Goal: Find specific page/section: Find specific page/section

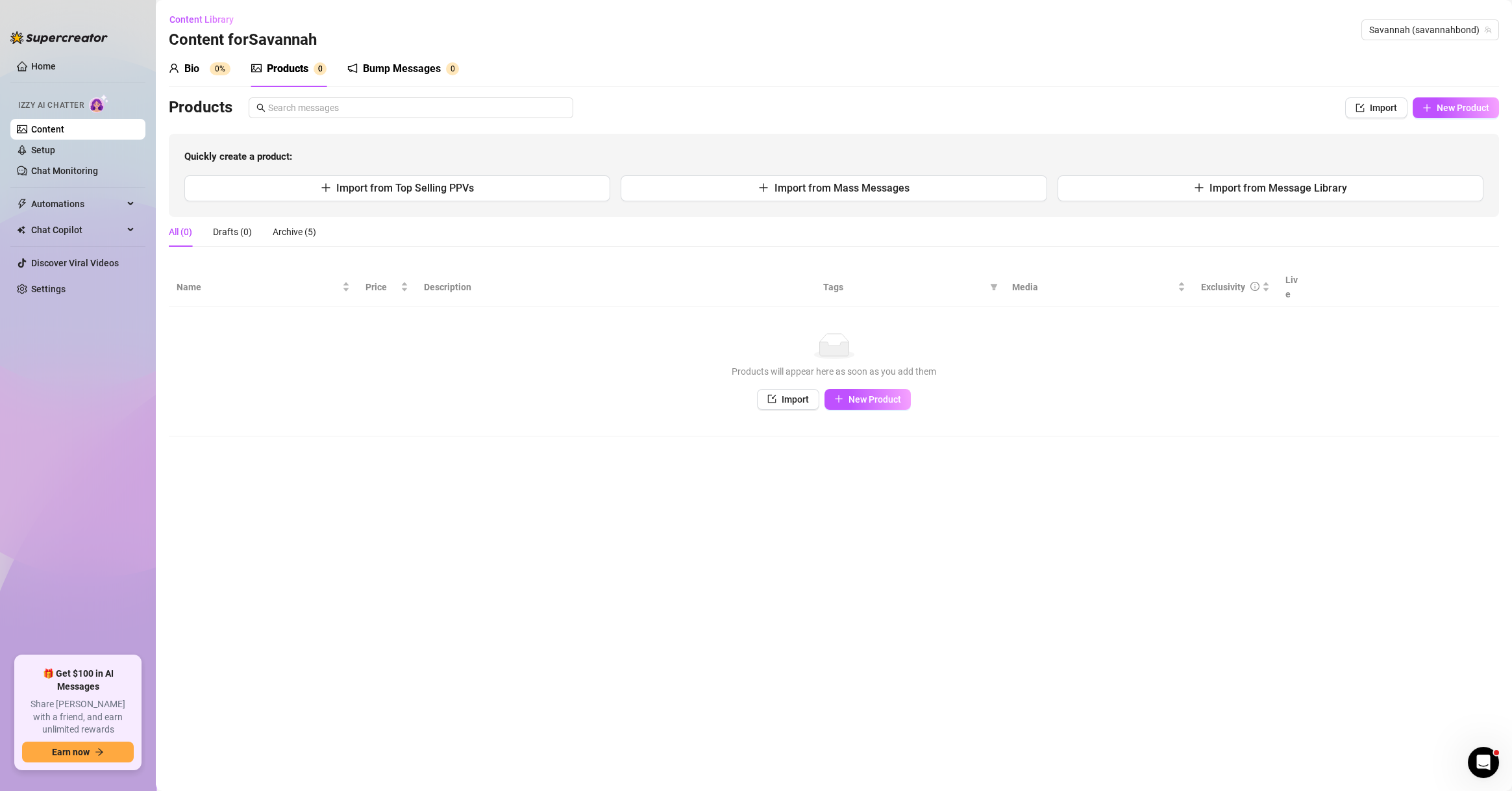
click at [1432, 20] on div "Savannah (savannahbond)" at bounding box center [1430, 29] width 138 height 21
click at [1431, 29] on span "Savannah (savannahbond)" at bounding box center [1430, 30] width 122 height 20
click at [1420, 26] on span "Savannah (savannahbond)" at bounding box center [1430, 30] width 122 height 20
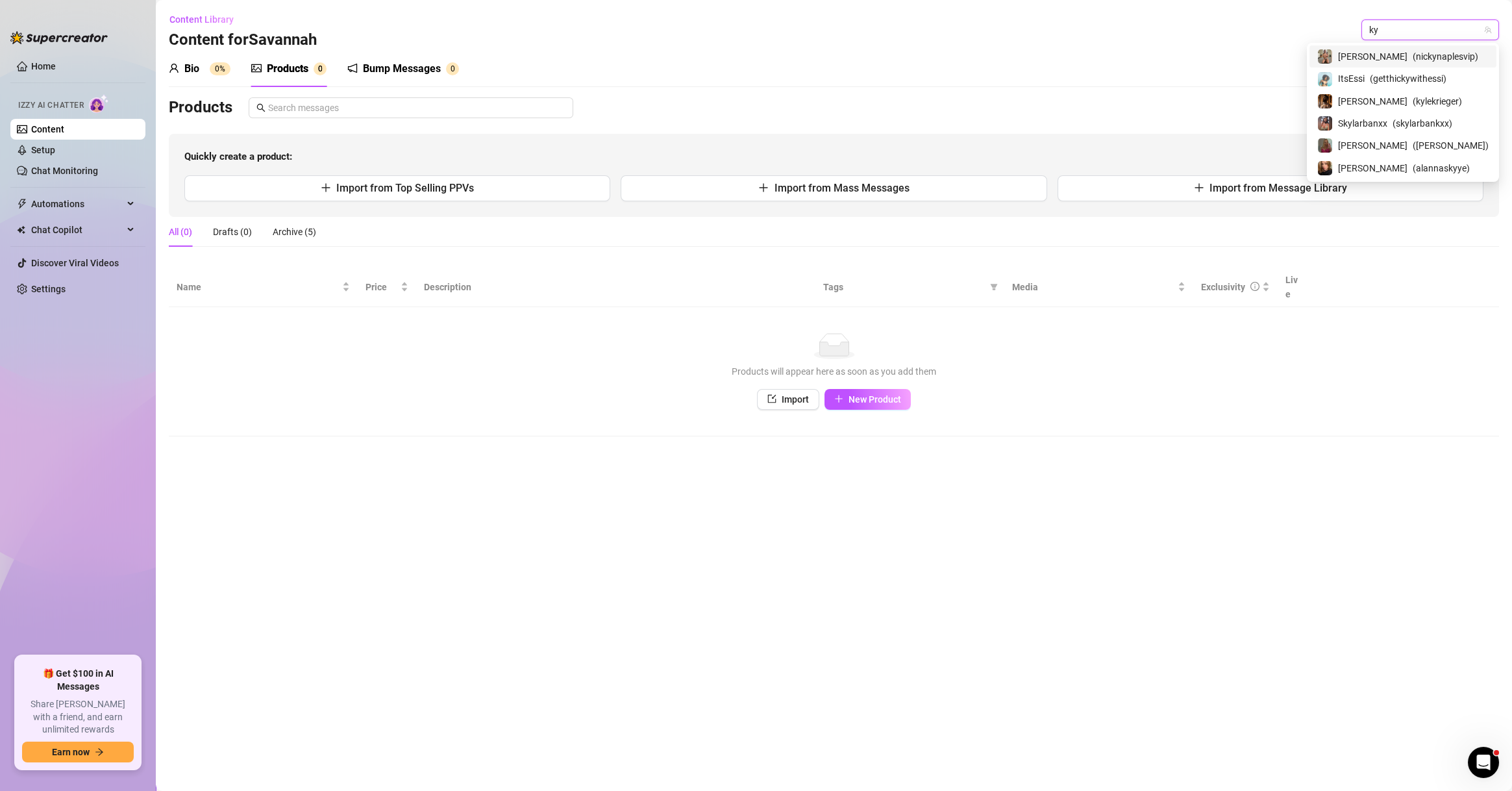
type input "k"
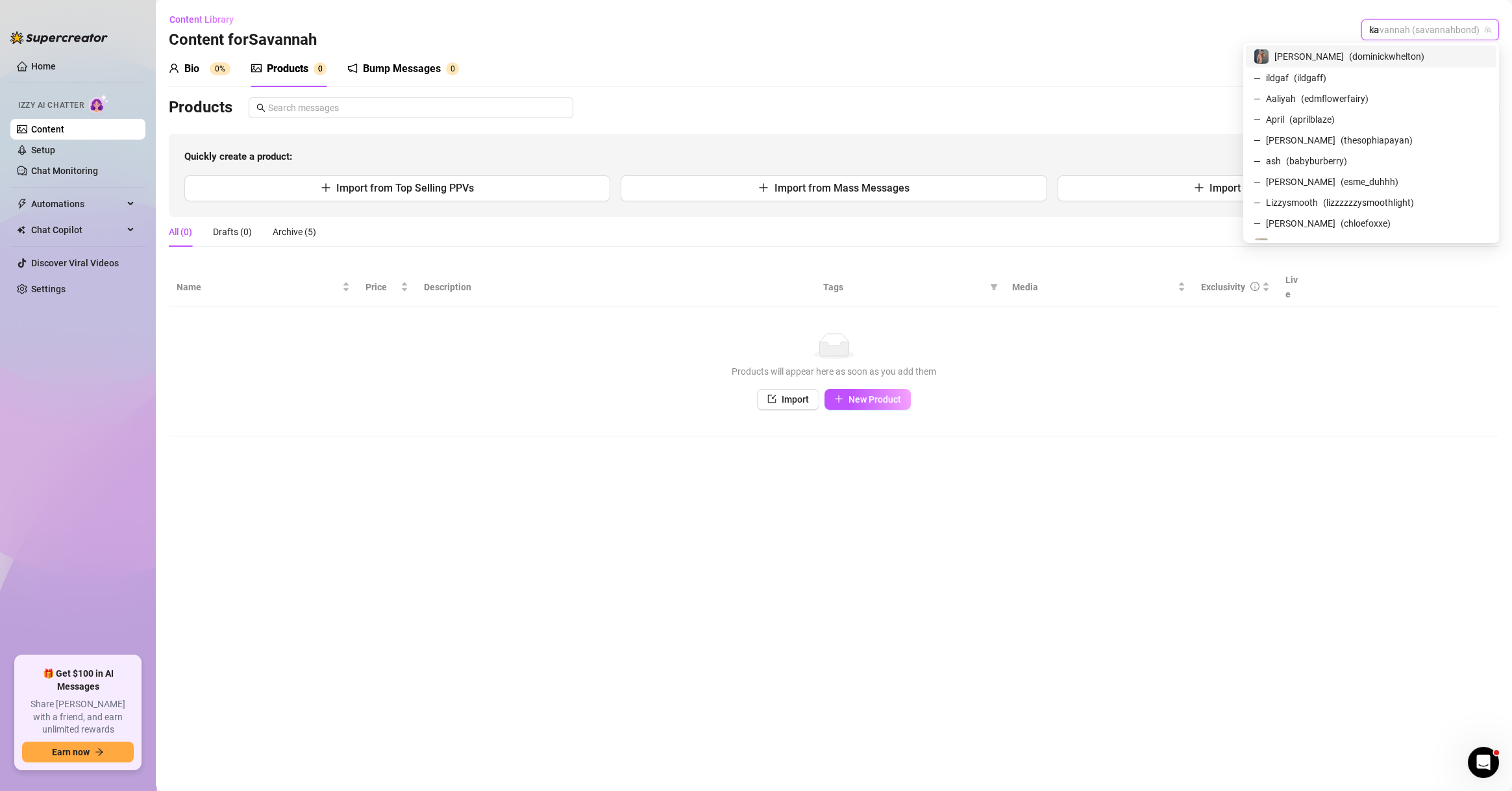
type input "kam"
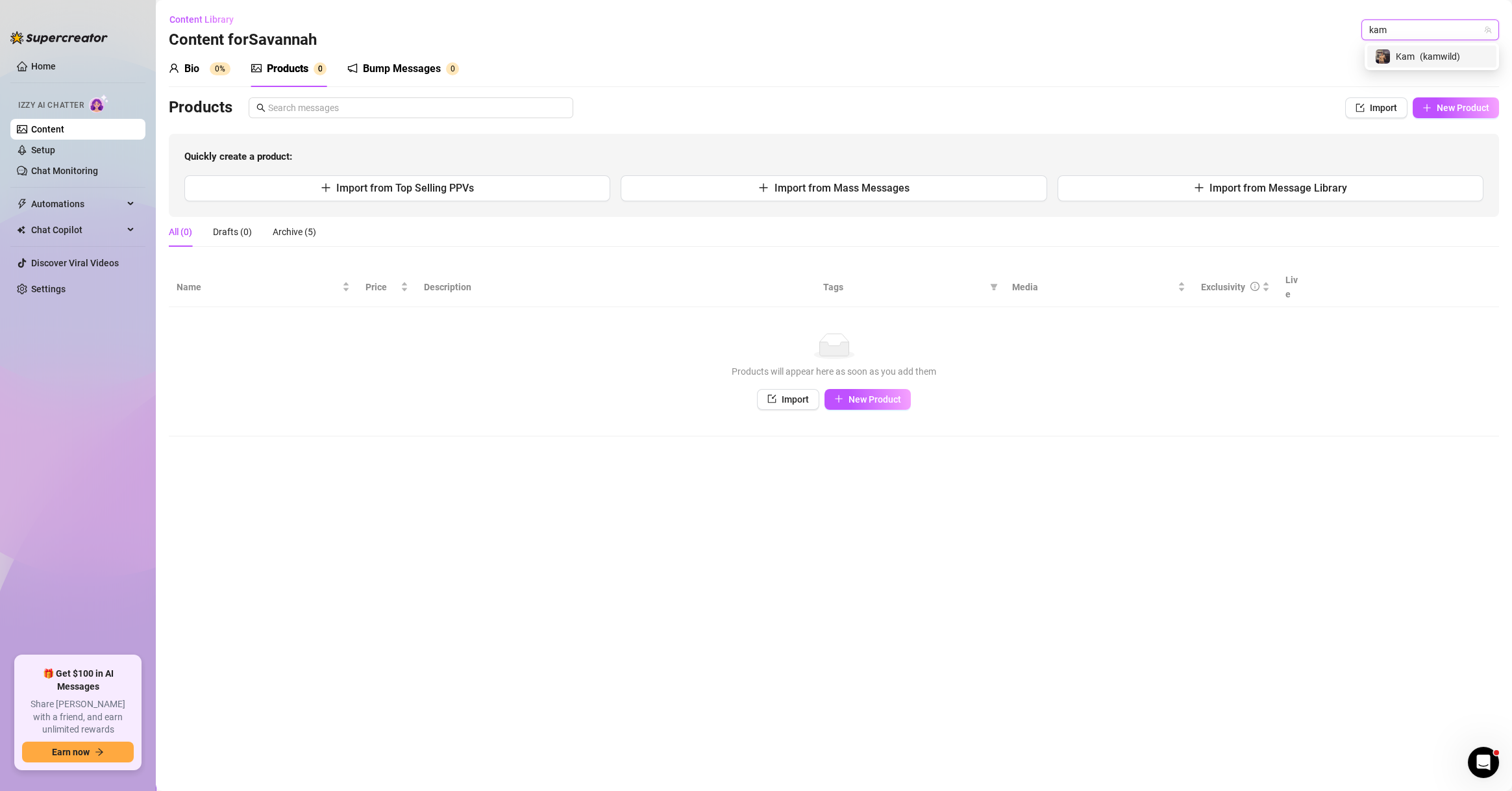
click at [1416, 49] on div "Kam ( kamwild )" at bounding box center [1432, 57] width 114 height 16
